Goal: Navigation & Orientation: Understand site structure

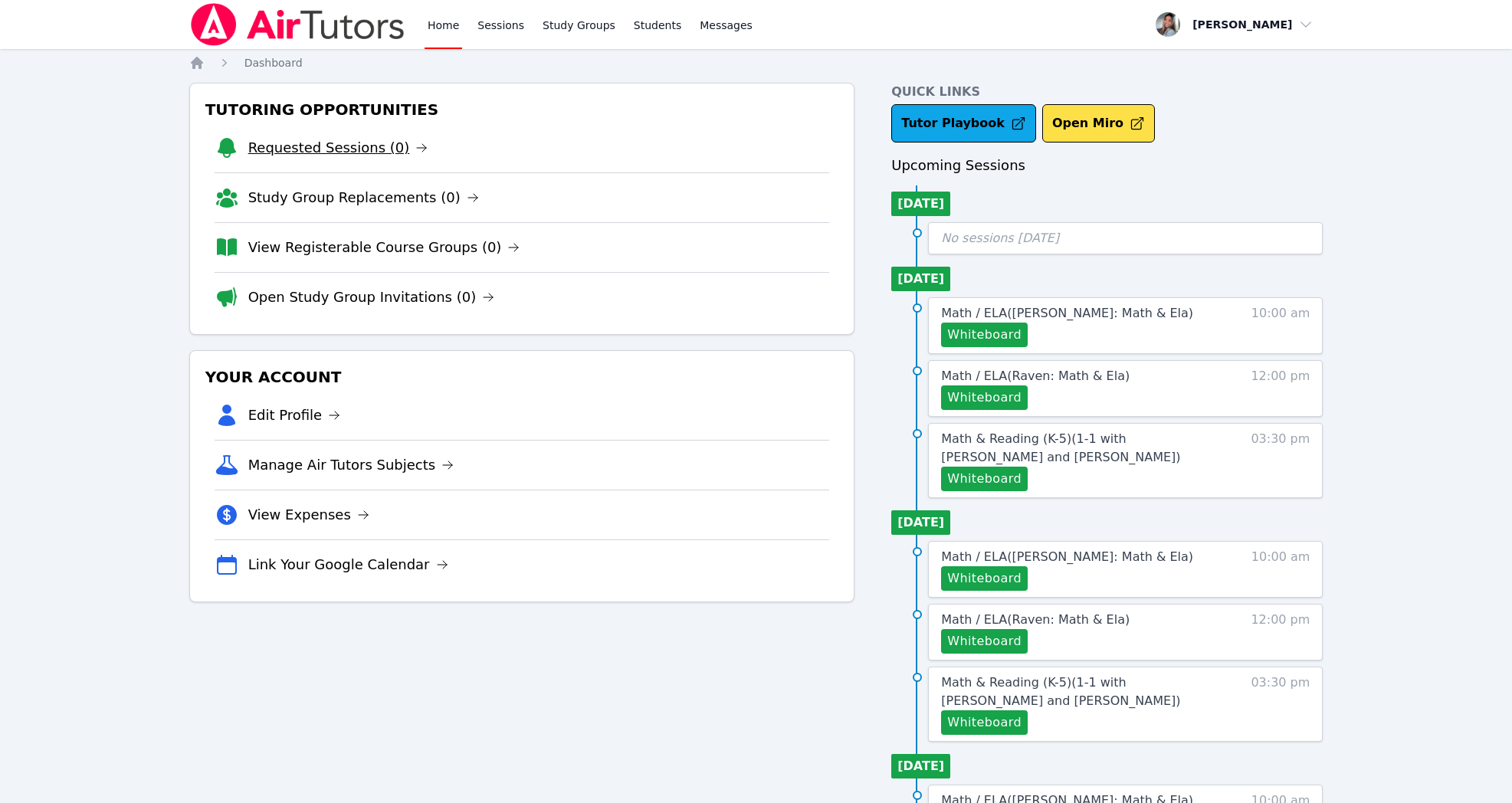
click at [354, 143] on link "Requested Sessions (0)" at bounding box center [338, 148] width 180 height 21
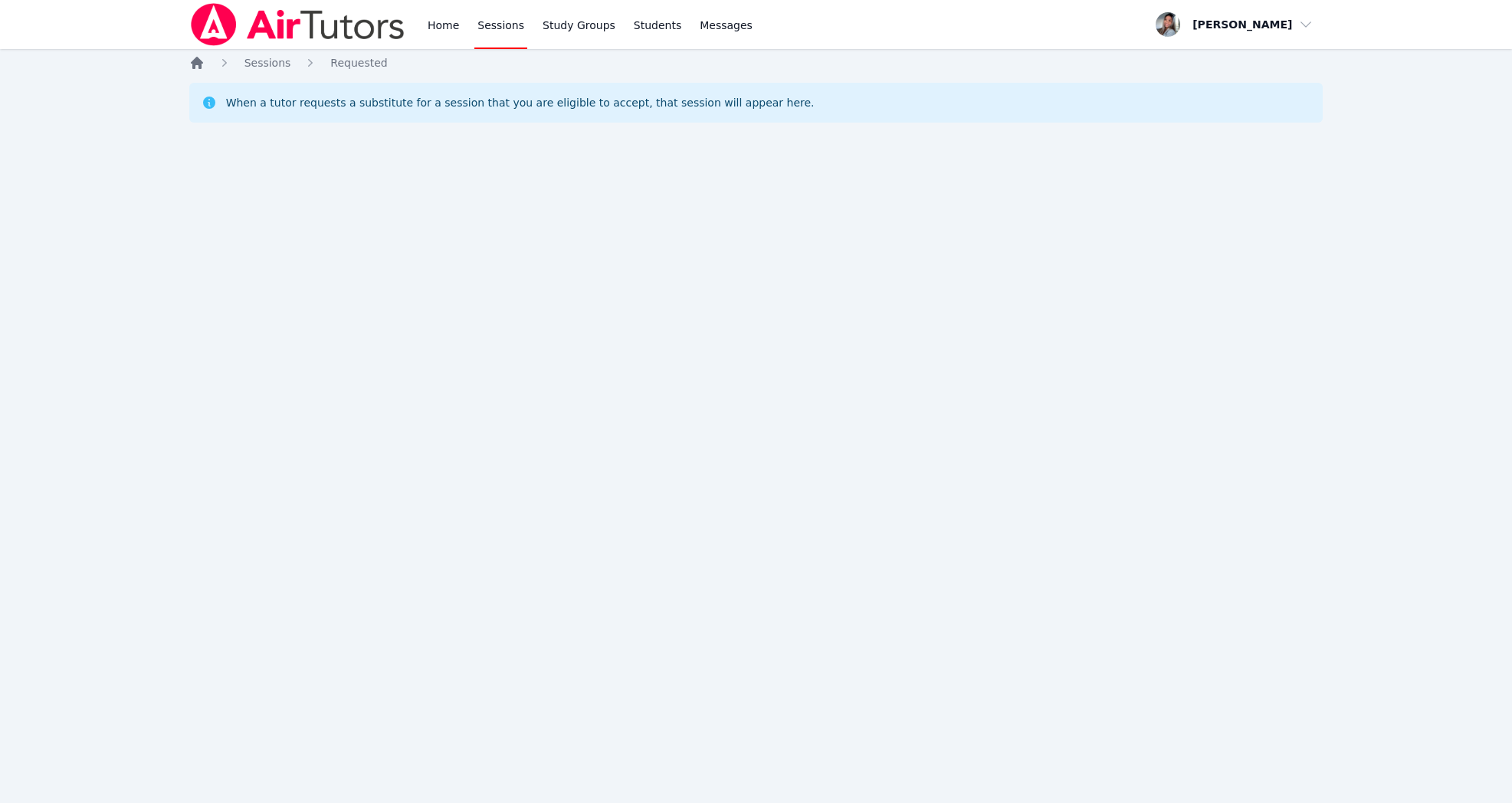
click at [197, 63] on icon "Breadcrumb" at bounding box center [196, 63] width 12 height 12
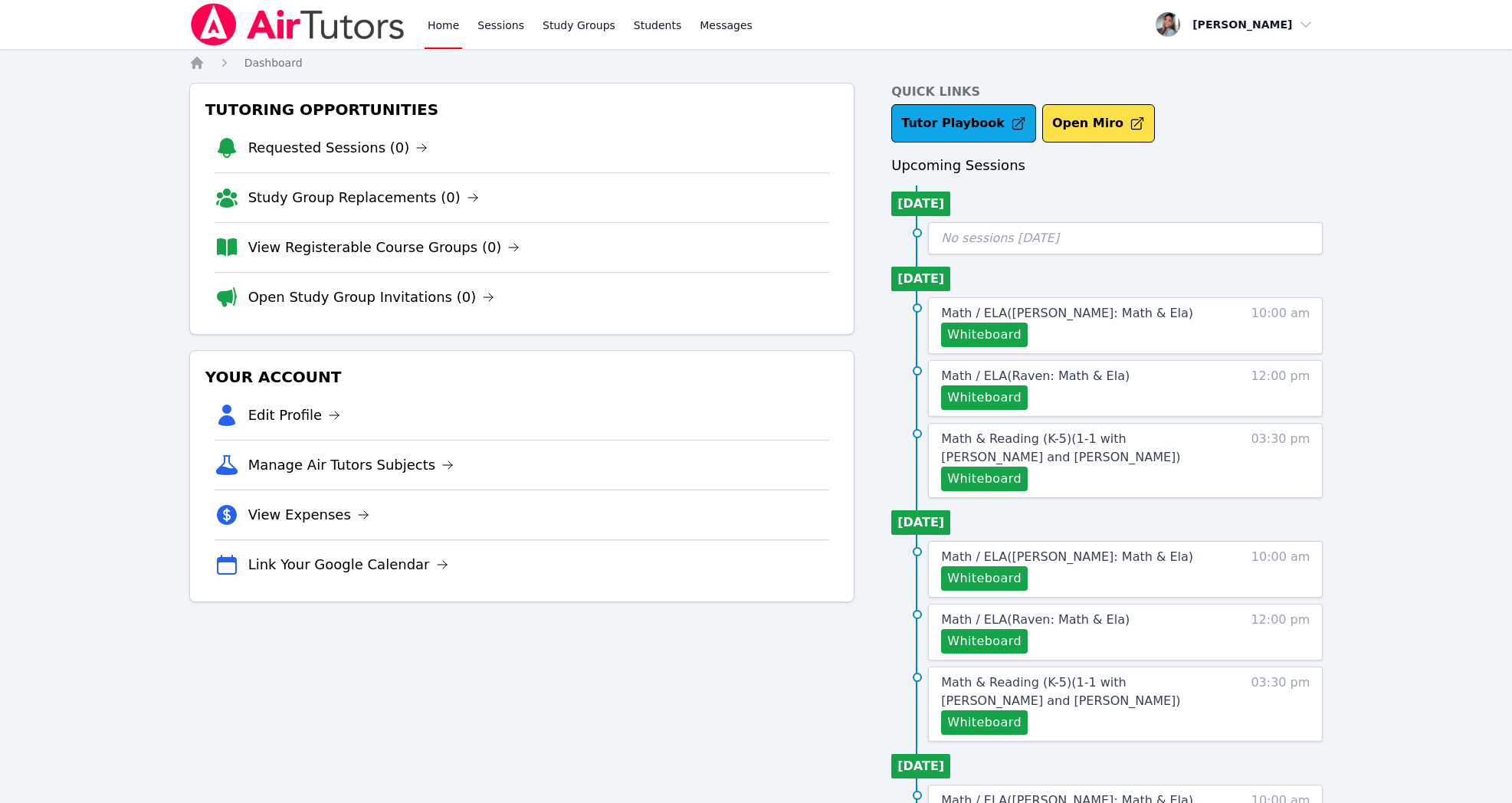
click at [359, 197] on link "Study Group Replacements (0)" at bounding box center [363, 197] width 231 height 21
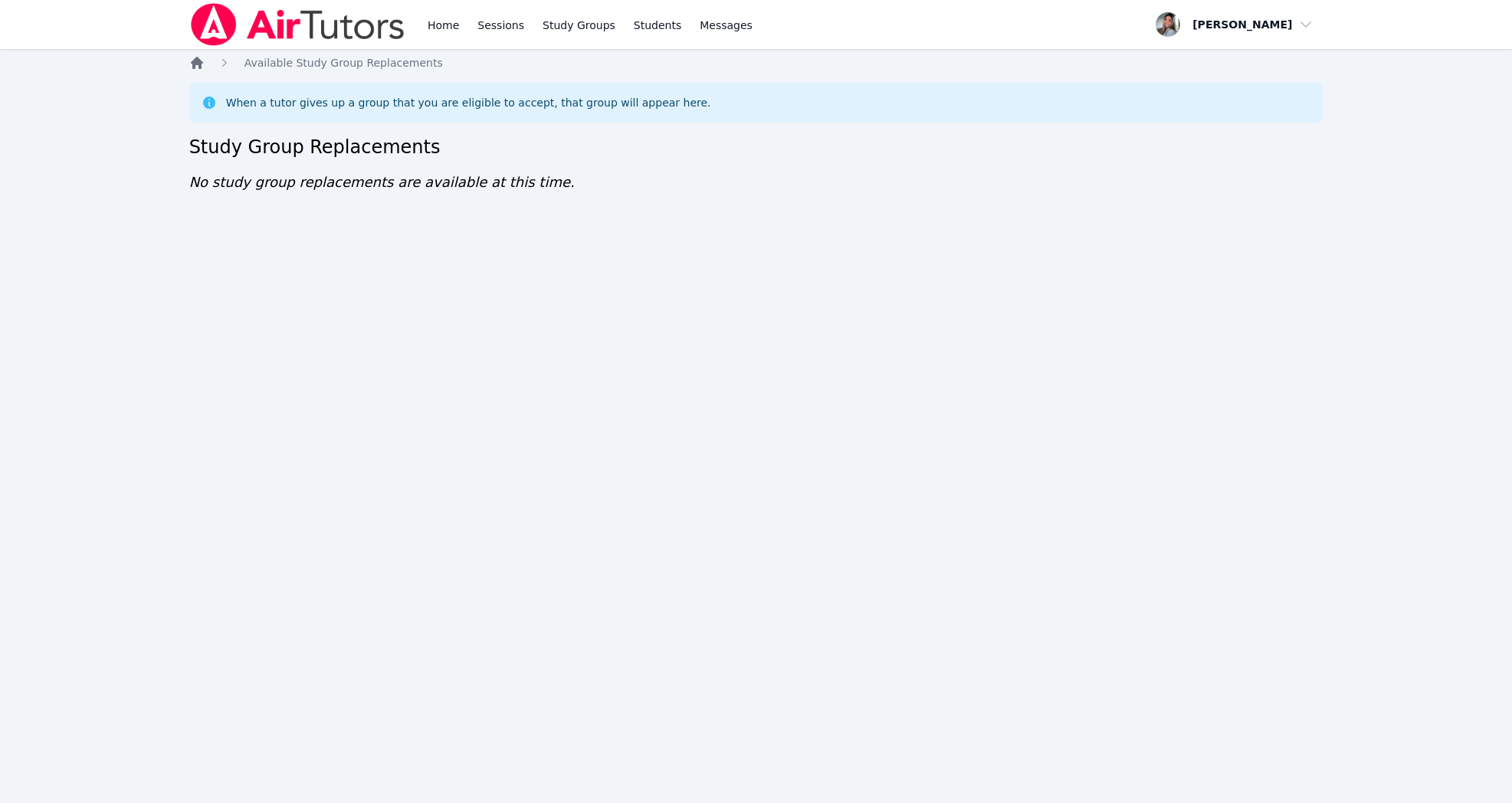
click at [204, 64] on icon "Breadcrumb" at bounding box center [197, 63] width 15 height 15
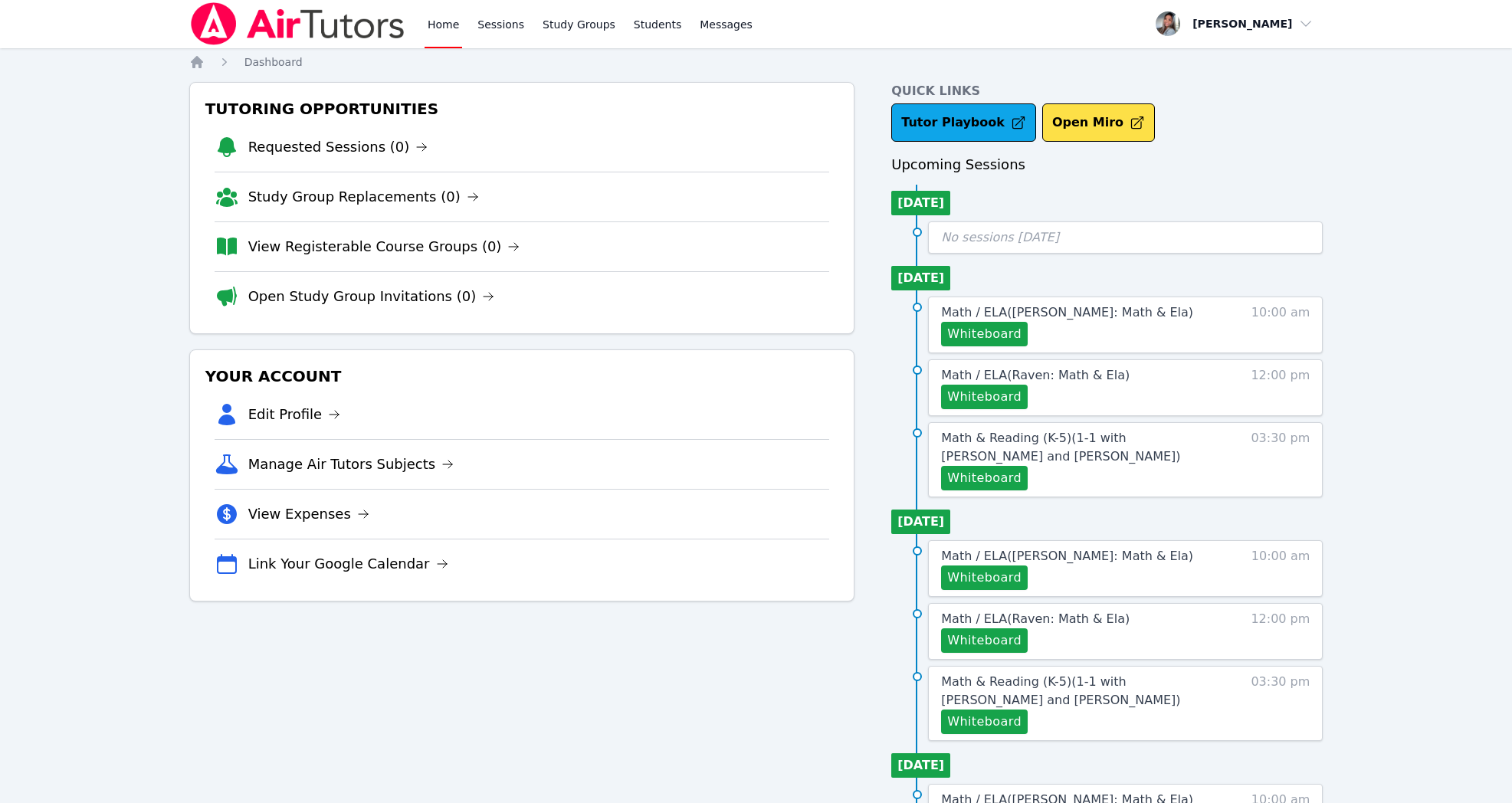
scroll to position [7, 0]
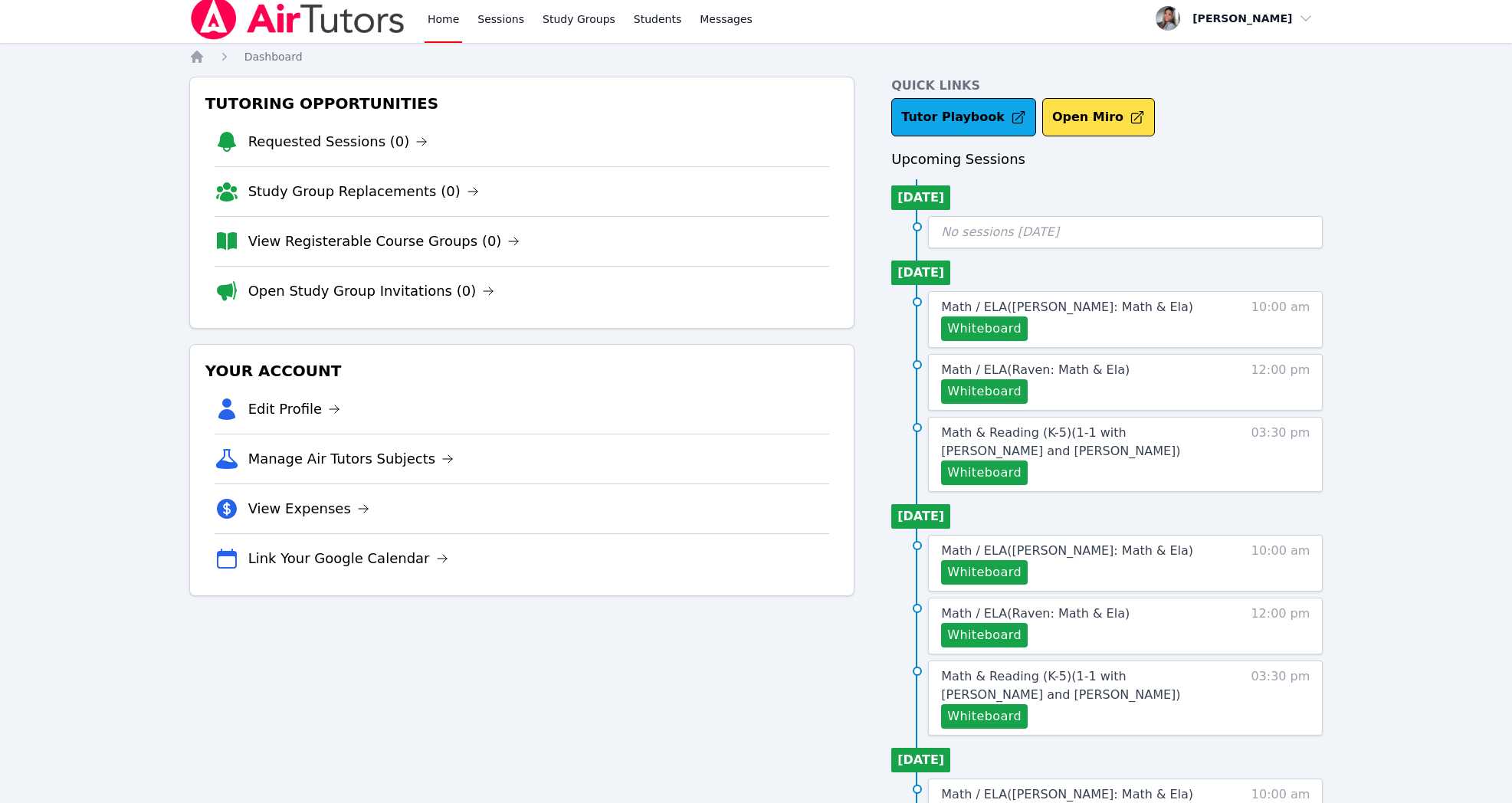
click at [403, 247] on link "View Registerable Course Groups (0)" at bounding box center [384, 241] width 272 height 21
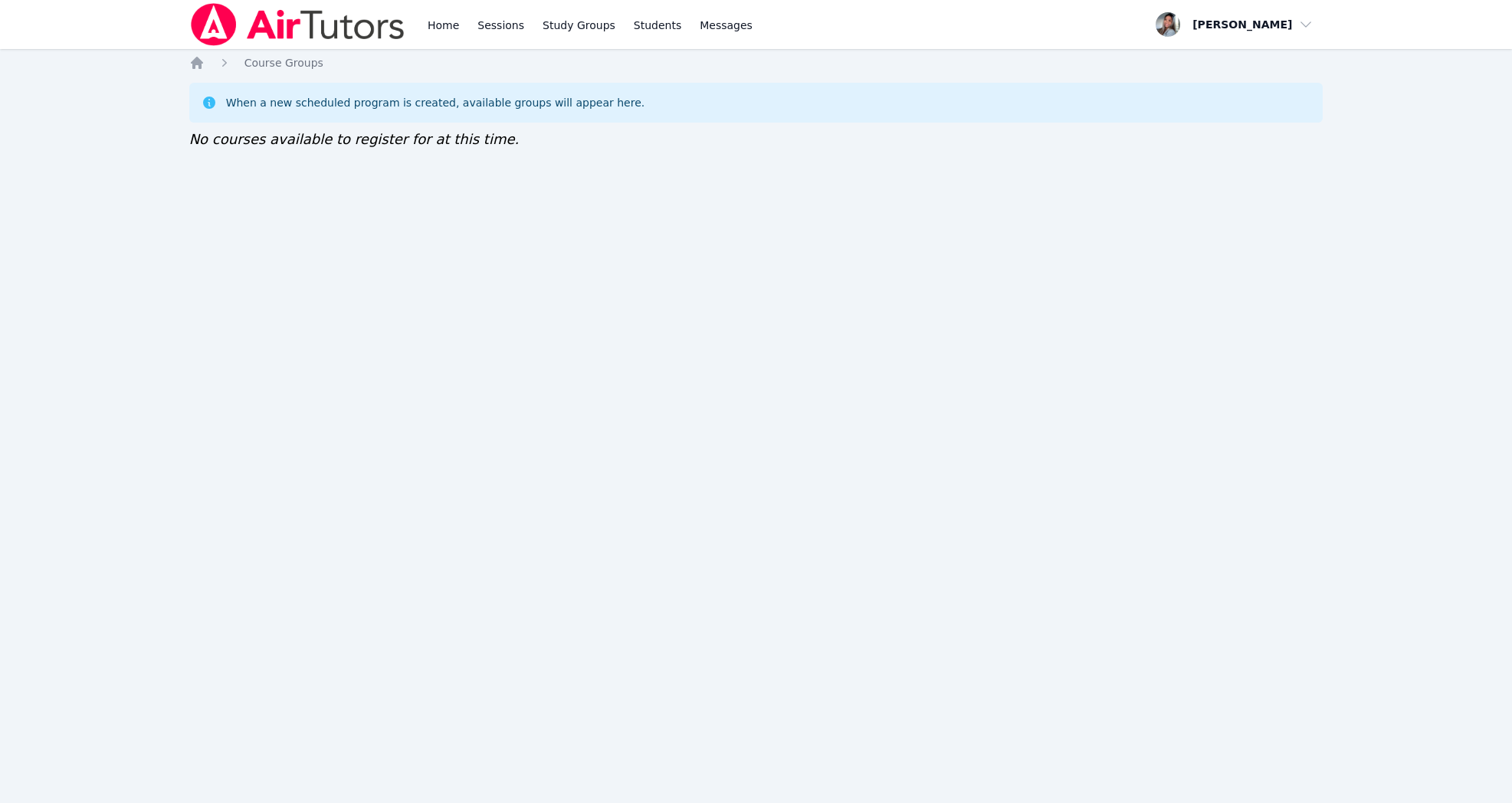
click at [205, 66] on ol "Home Course Groups" at bounding box center [257, 63] width 134 height 15
click at [203, 62] on icon "Breadcrumb" at bounding box center [197, 63] width 15 height 15
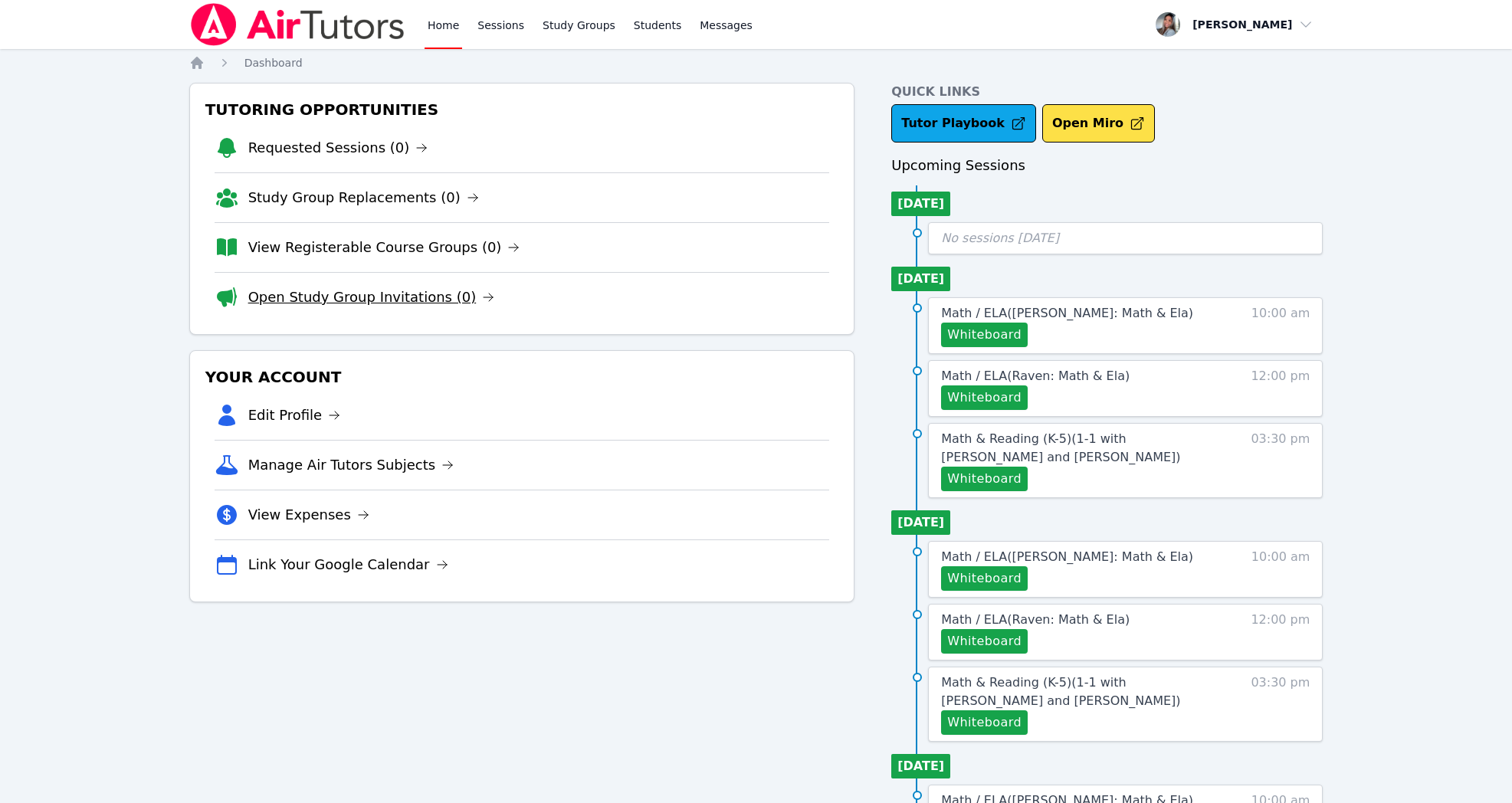
click at [380, 289] on link "Open Study Group Invitations (0)" at bounding box center [372, 297] width 247 height 21
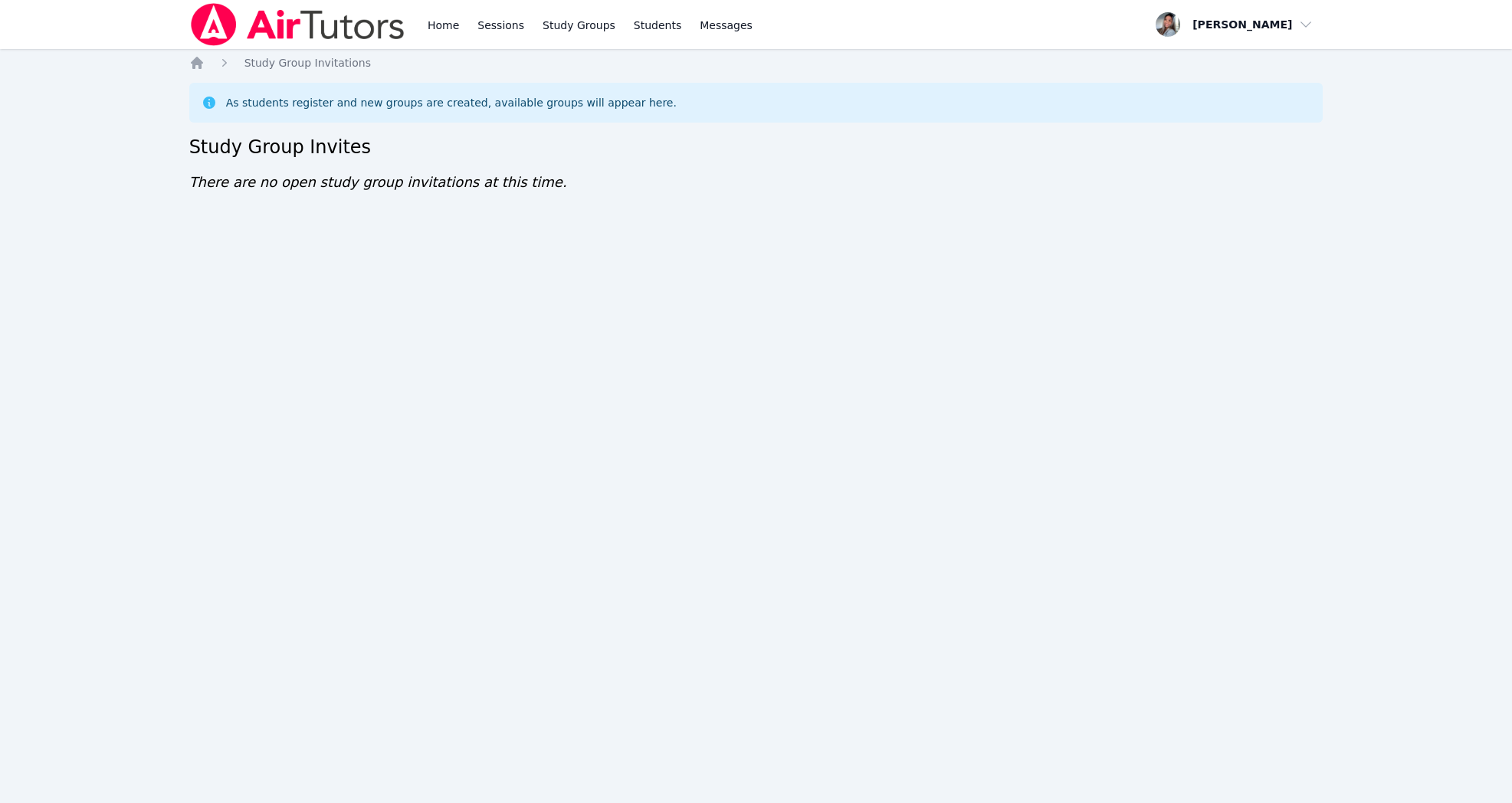
click at [186, 59] on div "Home Sessions Study Groups Students Messages Open user menu [PERSON_NAME] Open …" at bounding box center [756, 402] width 1512 height 803
drag, startPoint x: 195, startPoint y: 67, endPoint x: 200, endPoint y: 75, distance: 9.4
click at [195, 67] on icon "Breadcrumb" at bounding box center [197, 63] width 15 height 15
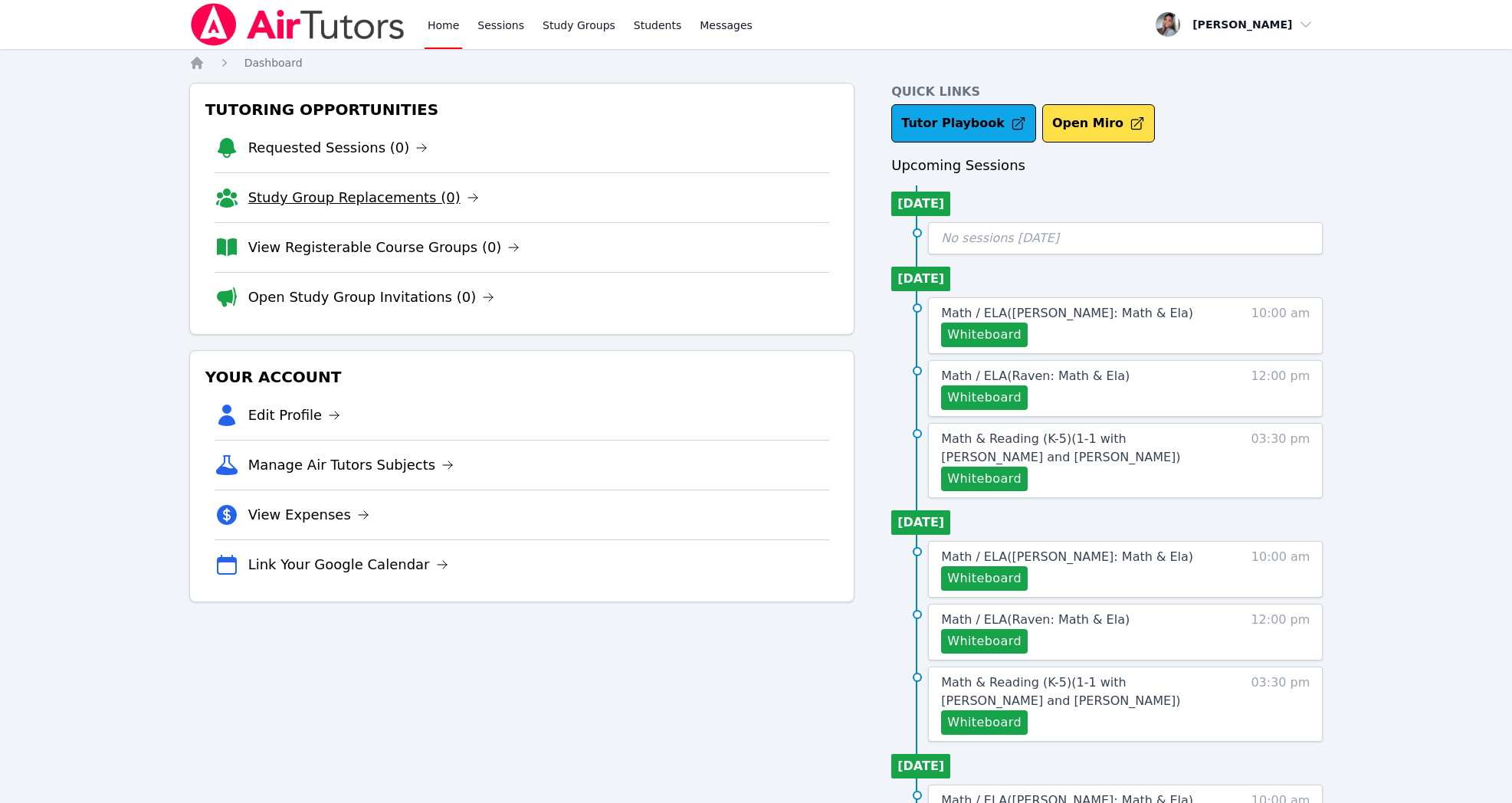
click at [360, 203] on link "Study Group Replacements (0)" at bounding box center [363, 197] width 231 height 21
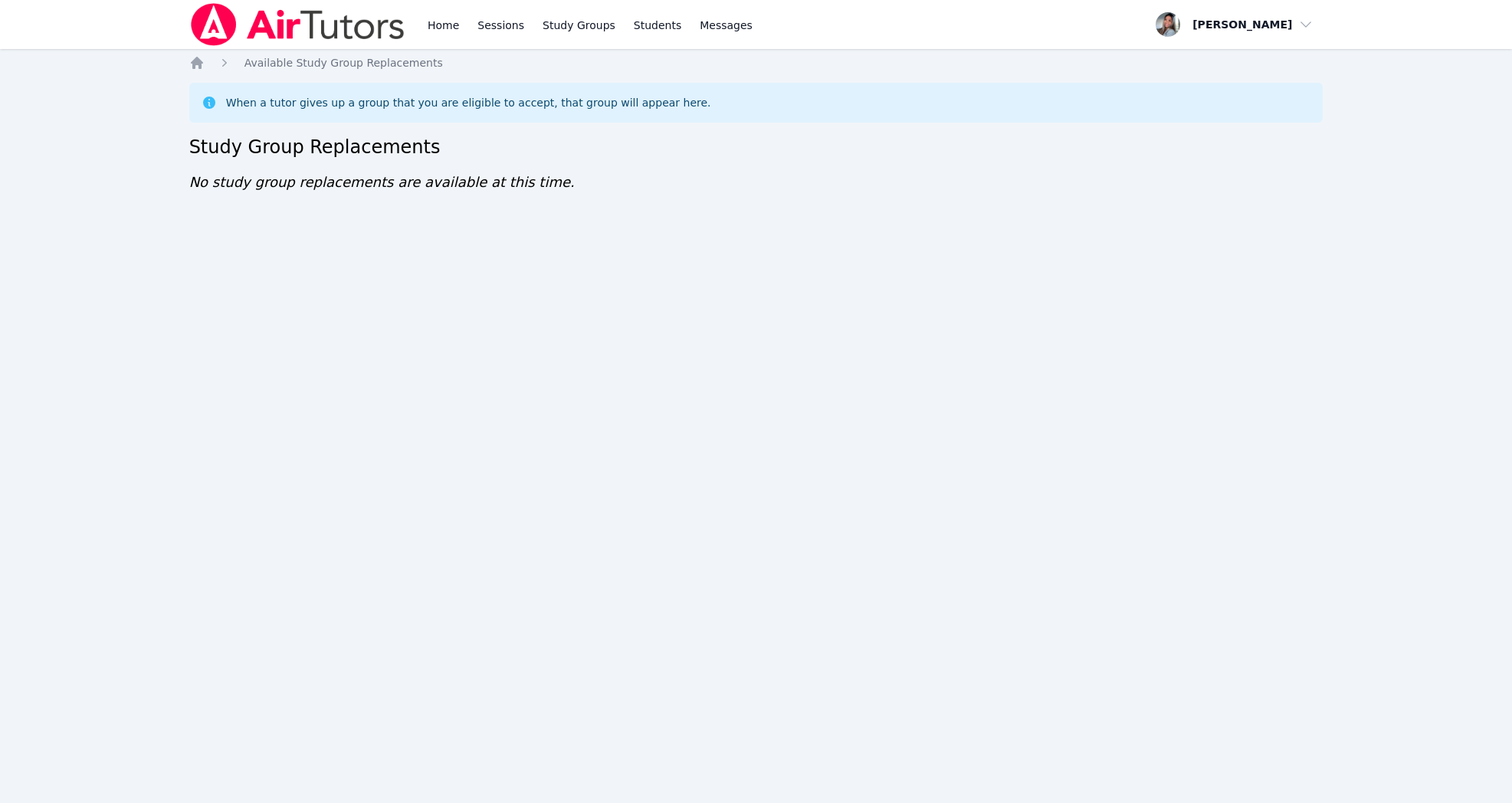
click at [206, 56] on ol "Home Available Study Group Replacements" at bounding box center [317, 63] width 254 height 15
click at [198, 59] on icon "Breadcrumb" at bounding box center [196, 63] width 12 height 12
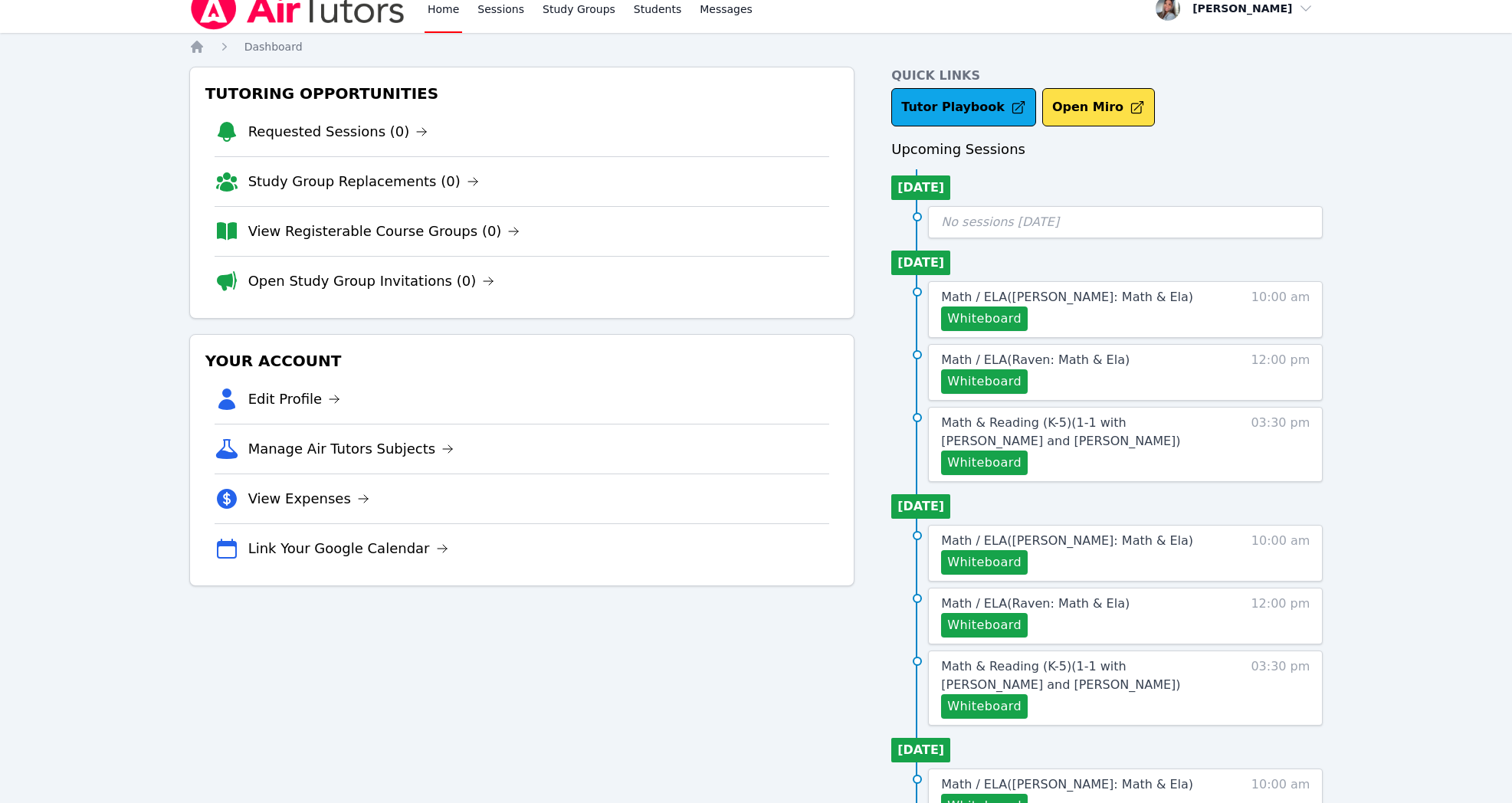
scroll to position [17, 0]
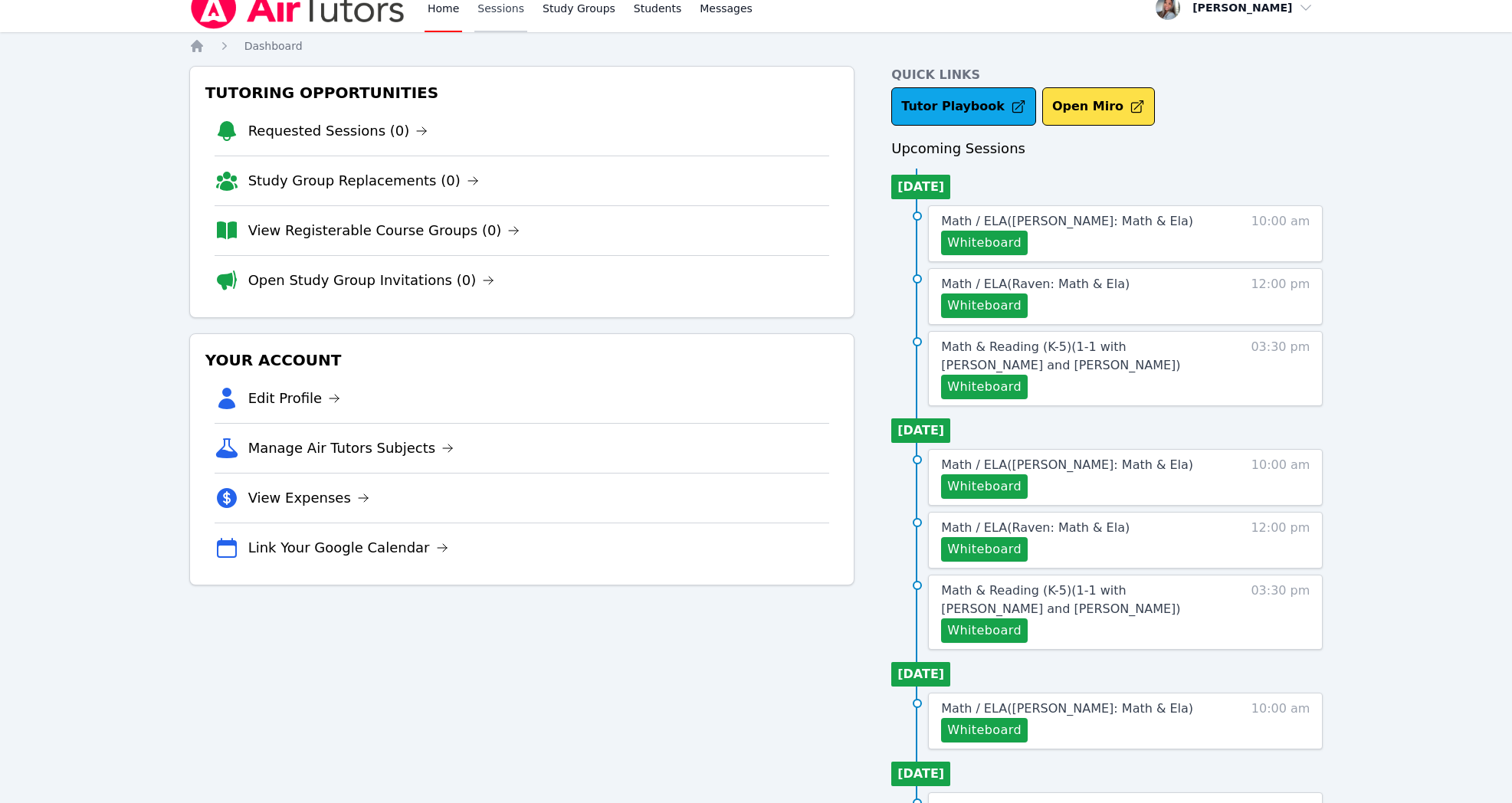
click at [499, 8] on link "Sessions" at bounding box center [501, 7] width 53 height 49
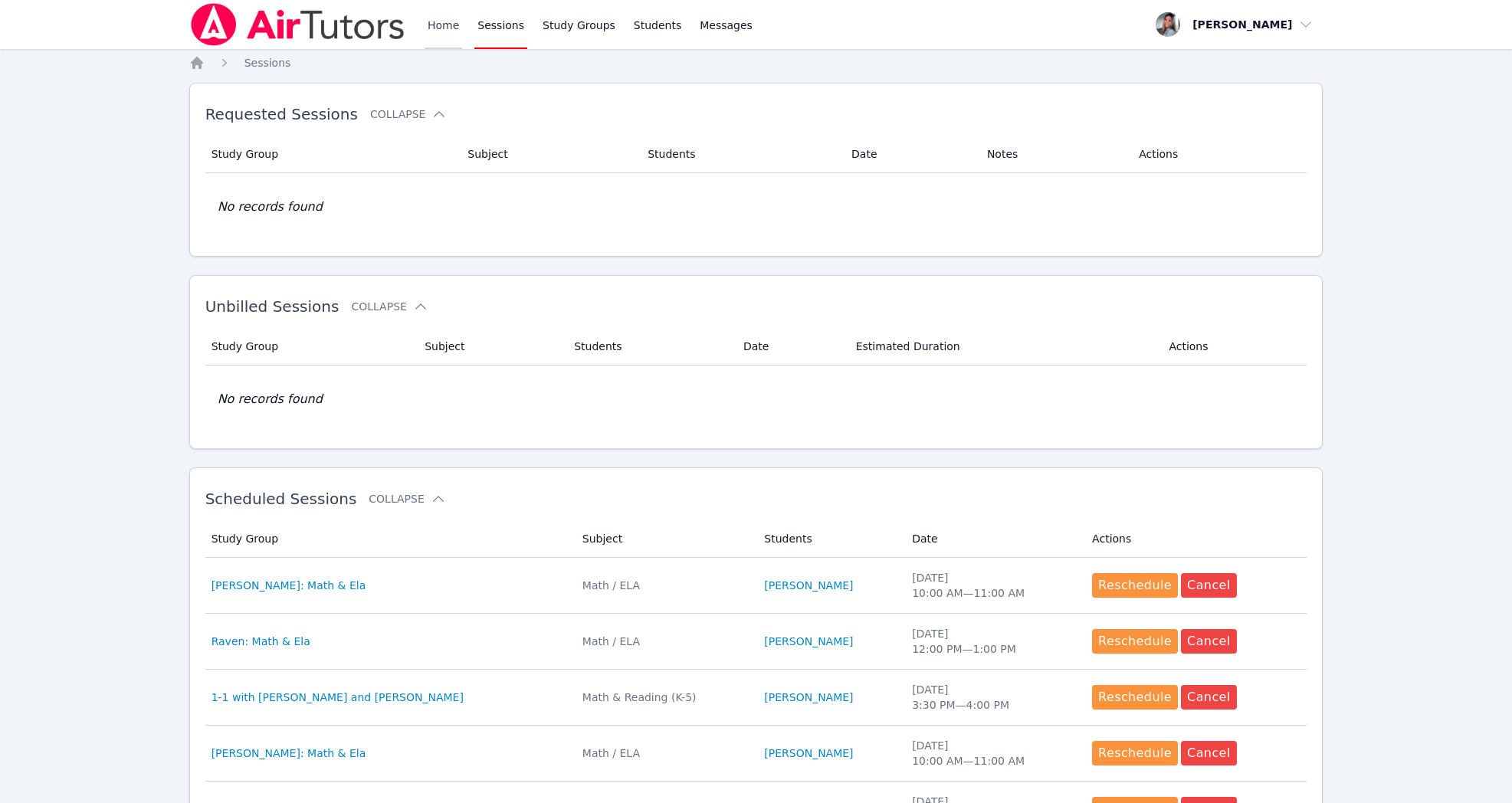
click at [440, 16] on link "Home" at bounding box center [443, 24] width 37 height 49
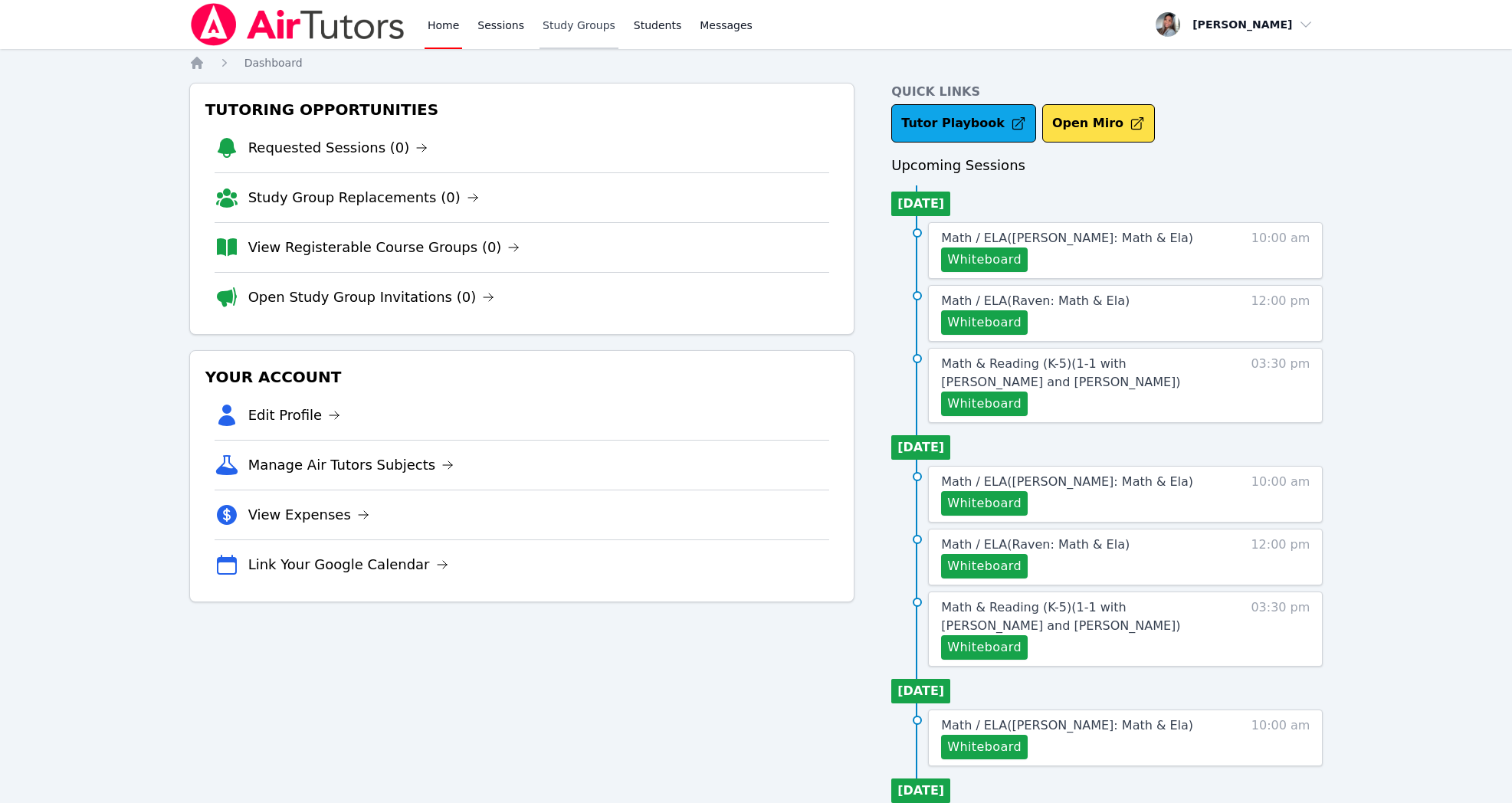
click at [588, 32] on link "Study Groups" at bounding box center [579, 24] width 78 height 49
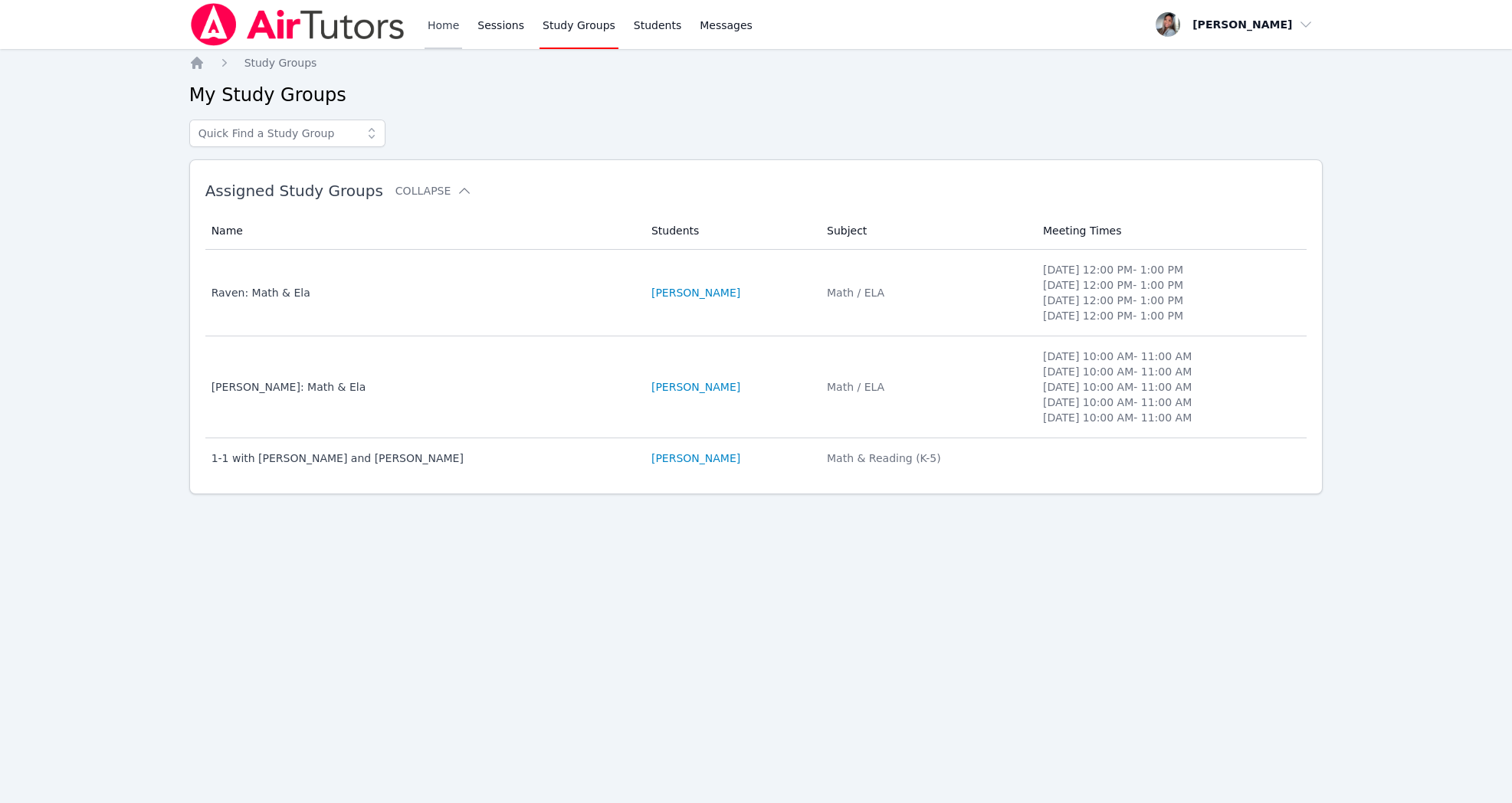
click at [446, 17] on link "Home" at bounding box center [443, 24] width 37 height 49
